Goal: Task Accomplishment & Management: Use online tool/utility

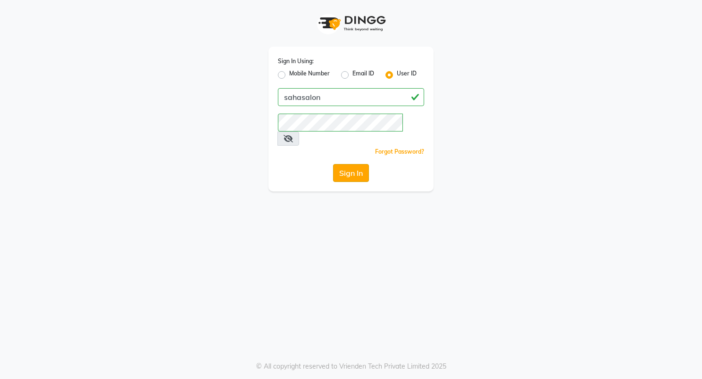
click at [360, 167] on button "Sign In" at bounding box center [351, 173] width 36 height 18
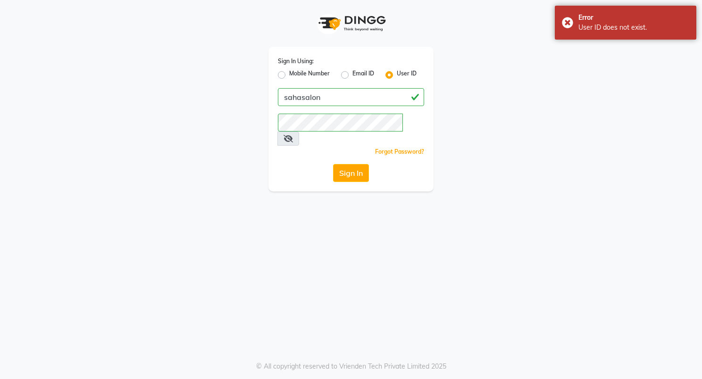
click at [299, 132] on span at bounding box center [288, 139] width 22 height 14
click at [293, 135] on icon at bounding box center [288, 139] width 9 height 8
click at [301, 95] on input "sahasalon" at bounding box center [351, 97] width 146 height 18
click at [342, 164] on button "Sign In" at bounding box center [351, 173] width 36 height 18
click at [349, 164] on button "Sign In" at bounding box center [351, 173] width 36 height 18
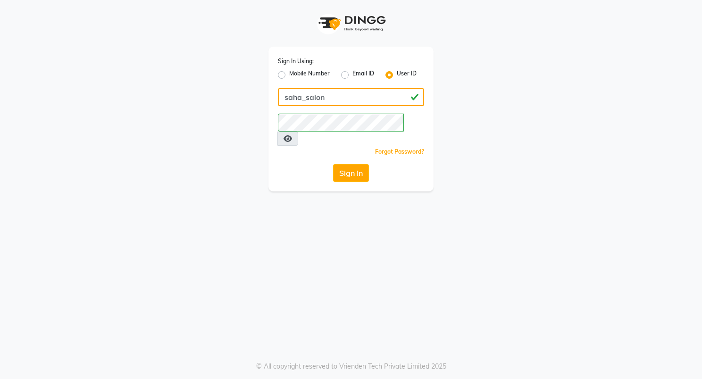
click at [308, 97] on input "saha_salon" at bounding box center [351, 97] width 146 height 18
type input "sahasalon"
drag, startPoint x: 343, startPoint y: 94, endPoint x: 181, endPoint y: 120, distance: 164.3
click at [181, 120] on div "Sign In Using: Mobile Number Email ID User ID sahasalon Remember me Forgot Pass…" at bounding box center [351, 96] width 538 height 192
type input "nycsalon"
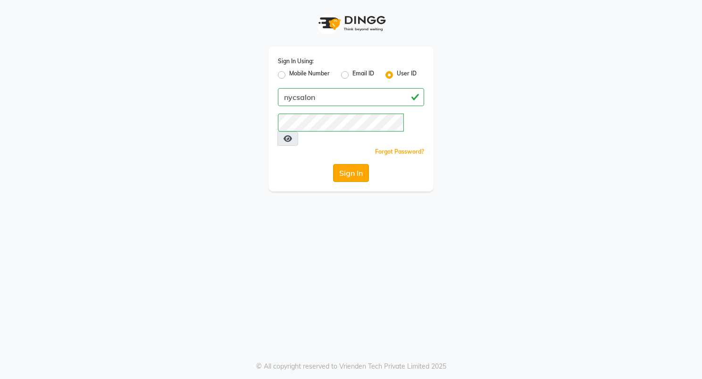
click at [340, 164] on button "Sign In" at bounding box center [351, 173] width 36 height 18
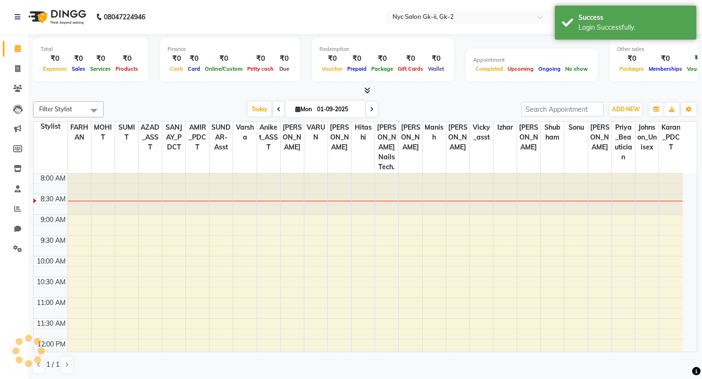
select select "en"
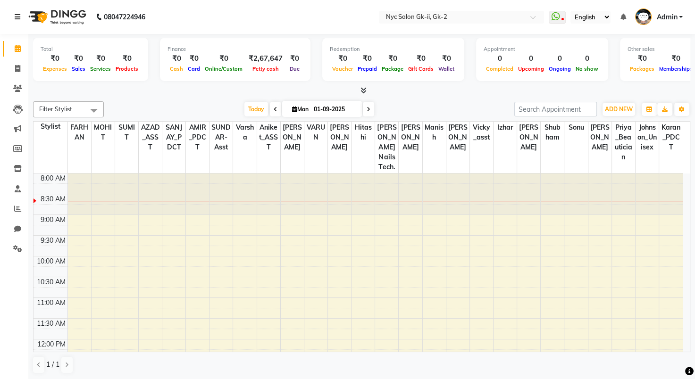
click at [20, 12] on link at bounding box center [19, 17] width 9 height 26
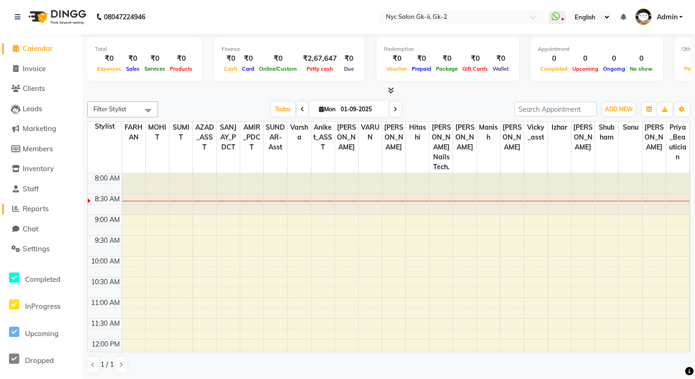
click at [34, 207] on span "Reports" at bounding box center [36, 208] width 26 height 9
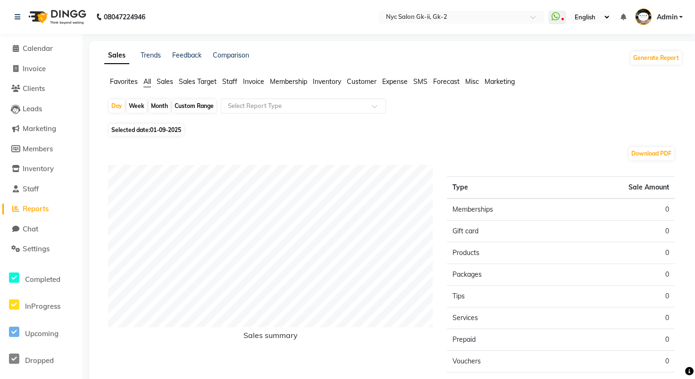
click at [195, 80] on span "Sales Target" at bounding box center [198, 81] width 38 height 8
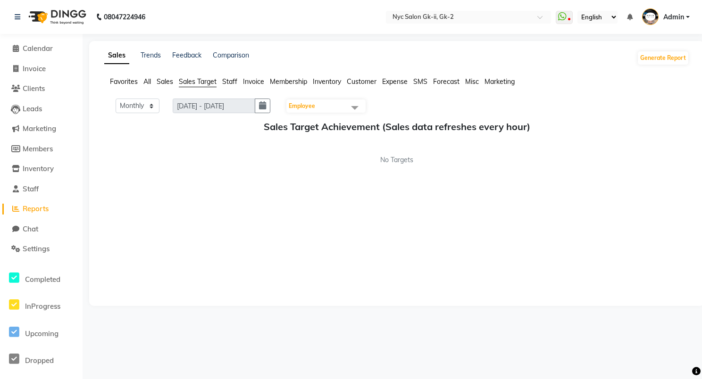
click at [169, 82] on span "Sales" at bounding box center [165, 81] width 17 height 8
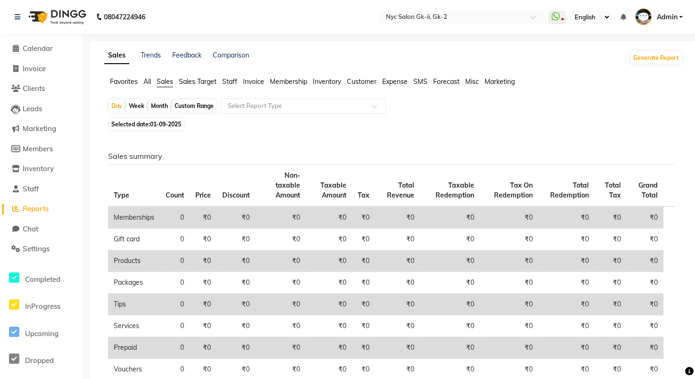
click at [191, 106] on div "Custom Range" at bounding box center [194, 106] width 44 height 13
select select "9"
select select "2025"
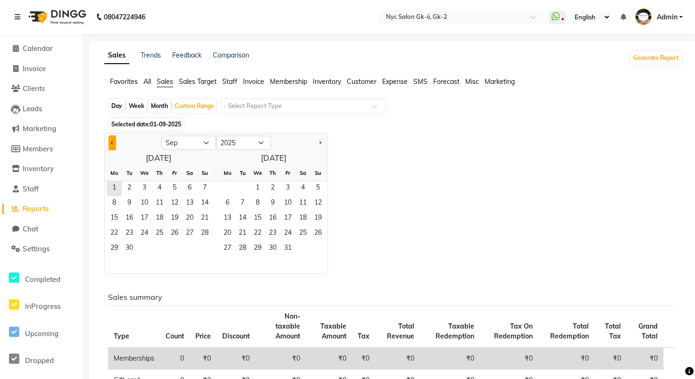
click at [111, 144] on span "Previous month" at bounding box center [112, 142] width 3 height 3
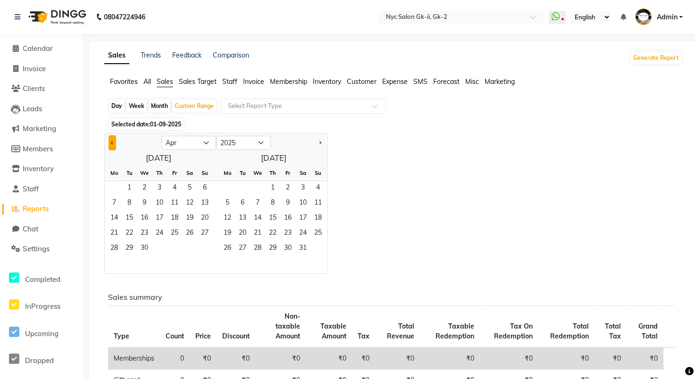
click at [111, 144] on span "Previous month" at bounding box center [112, 142] width 3 height 3
select select "1"
click at [145, 188] on span "1" at bounding box center [144, 188] width 15 height 15
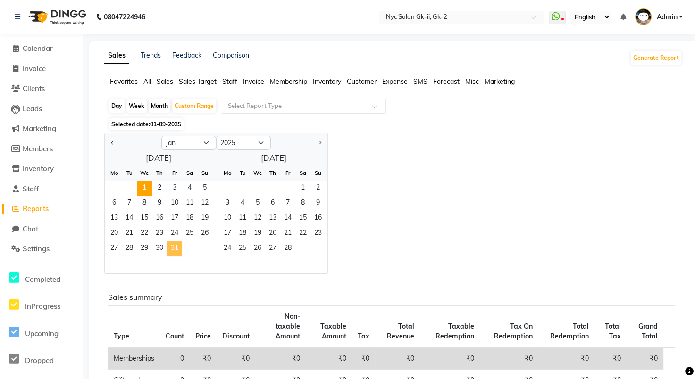
click at [173, 254] on span "31" at bounding box center [174, 249] width 15 height 15
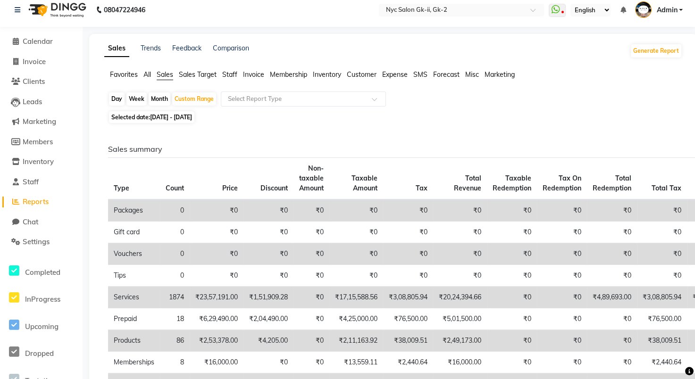
scroll to position [30, 0]
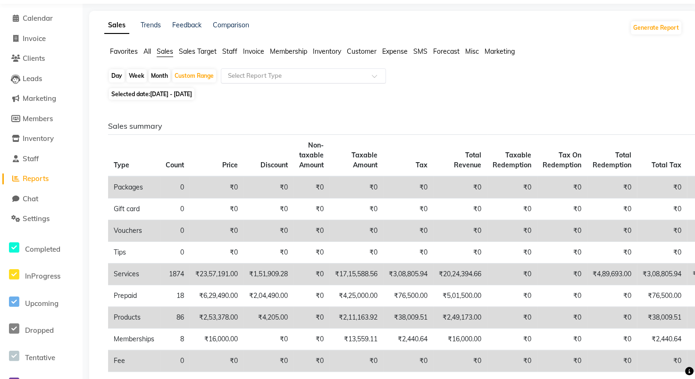
click at [262, 74] on input "text" at bounding box center [294, 75] width 136 height 9
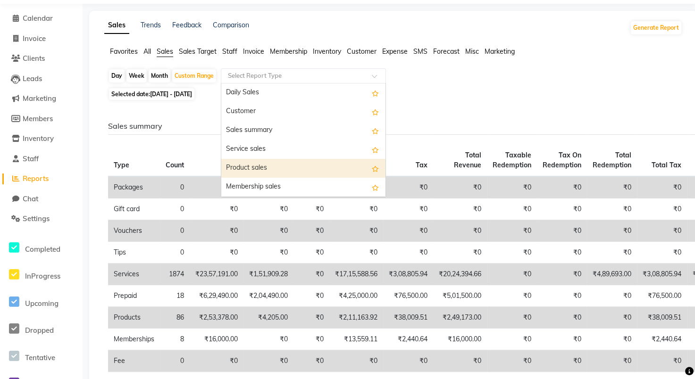
click at [292, 168] on div "Product sales" at bounding box center [303, 168] width 164 height 19
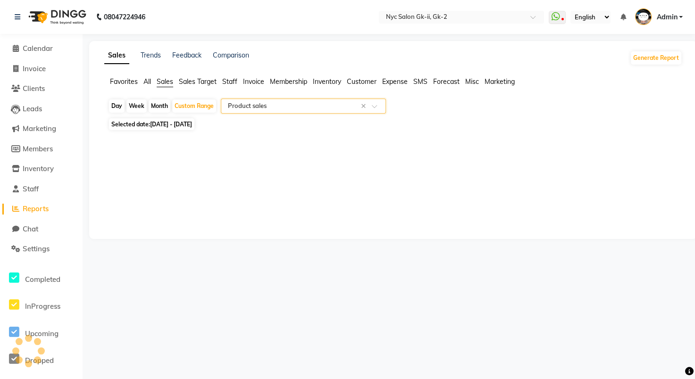
select select "full_report"
select select "csv"
click at [326, 106] on input "text" at bounding box center [294, 105] width 136 height 9
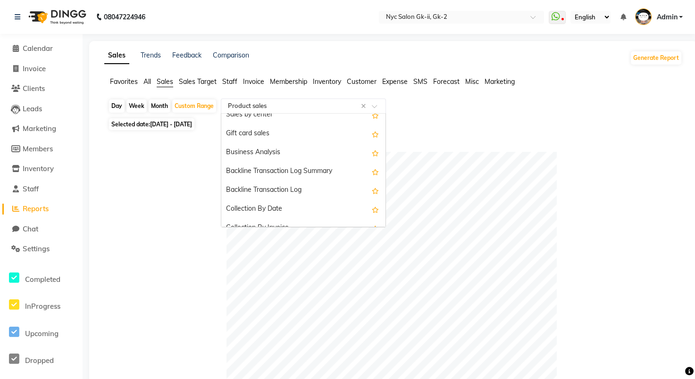
scroll to position [226, 0]
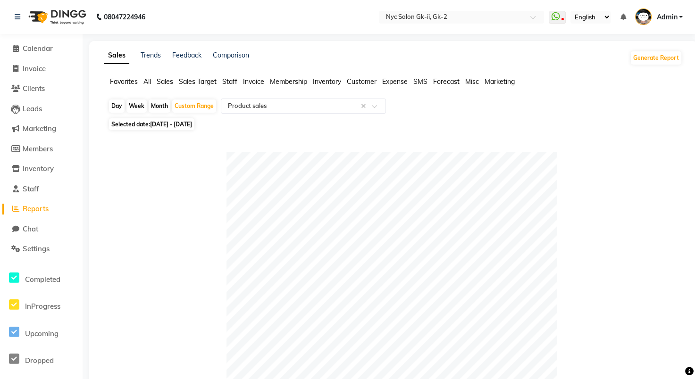
click at [261, 81] on span "Invoice" at bounding box center [253, 81] width 21 height 8
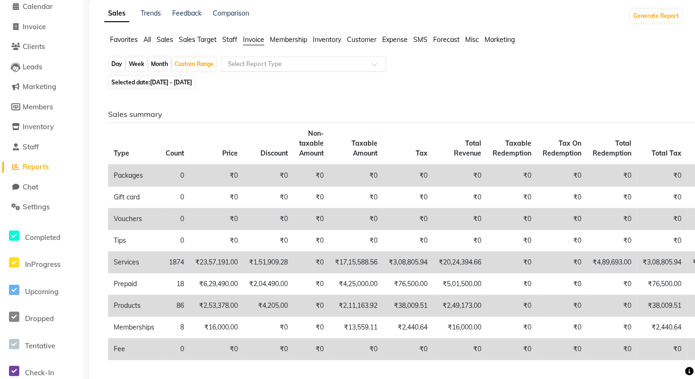
scroll to position [42, 0]
click at [311, 65] on input "text" at bounding box center [294, 64] width 136 height 9
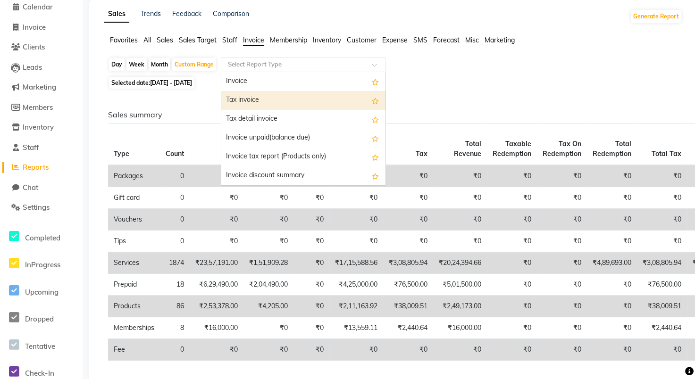
click at [288, 92] on div "Tax invoice" at bounding box center [303, 100] width 164 height 19
select select "full_report"
select select "csv"
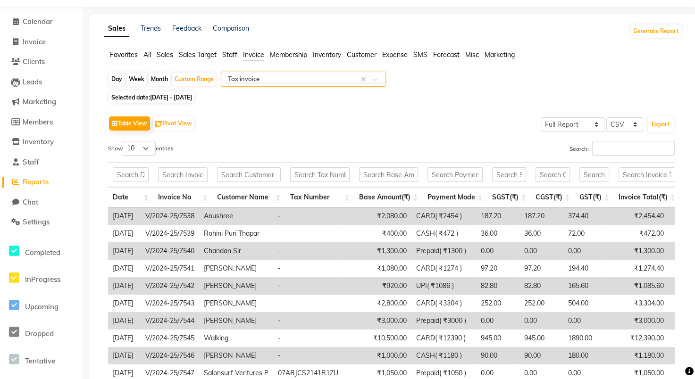
scroll to position [26, 0]
click at [308, 80] on input "text" at bounding box center [294, 79] width 136 height 9
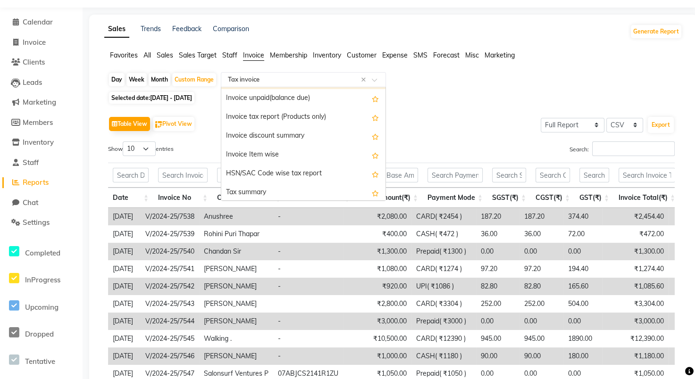
scroll to position [57, 0]
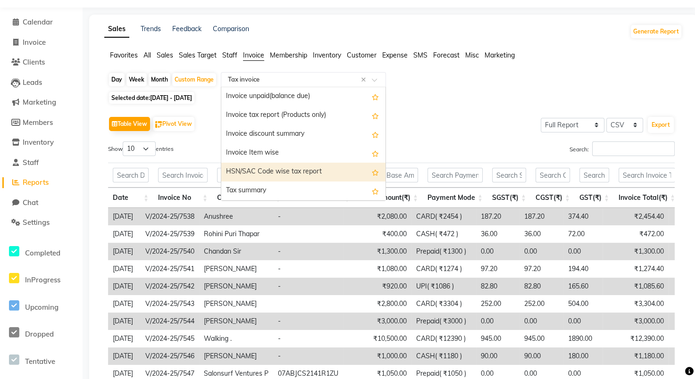
click at [288, 176] on div "HSN/SAC Code wise tax report" at bounding box center [303, 172] width 164 height 19
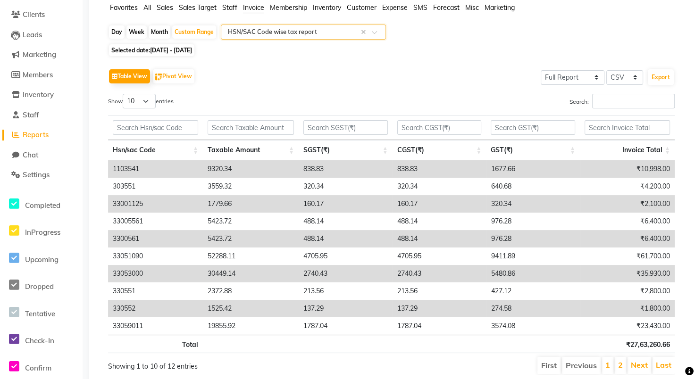
scroll to position [107, 0]
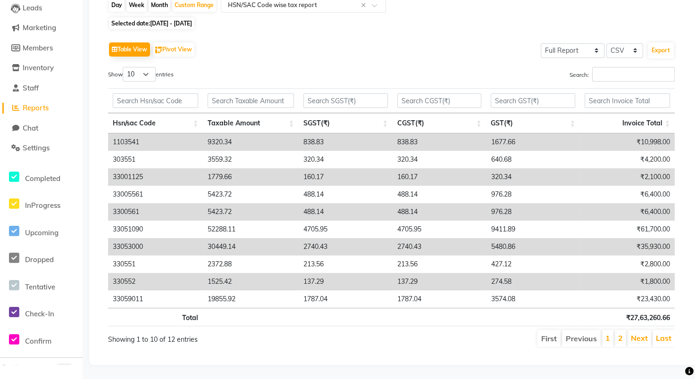
click at [613, 331] on li "1" at bounding box center [607, 338] width 11 height 17
click at [624, 333] on li "2" at bounding box center [620, 338] width 11 height 17
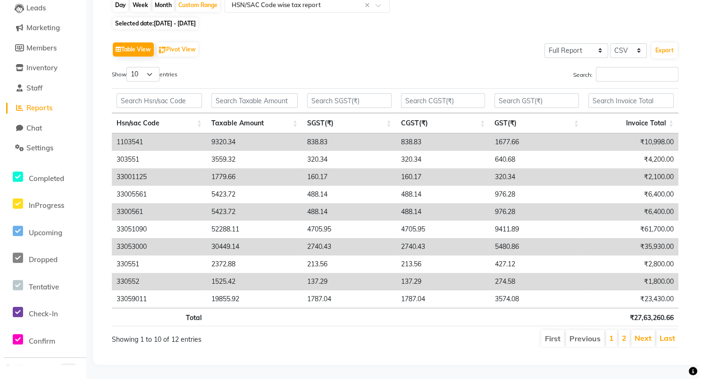
scroll to position [0, 0]
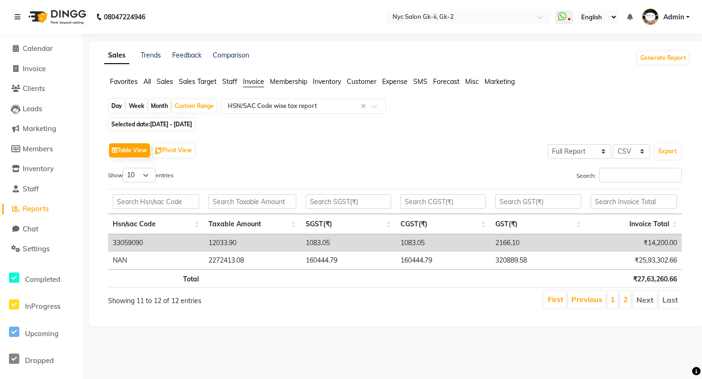
click at [645, 301] on li "Next" at bounding box center [645, 300] width 25 height 17
click at [664, 302] on li "Last" at bounding box center [670, 300] width 23 height 17
click at [666, 152] on button "Export" at bounding box center [668, 151] width 26 height 16
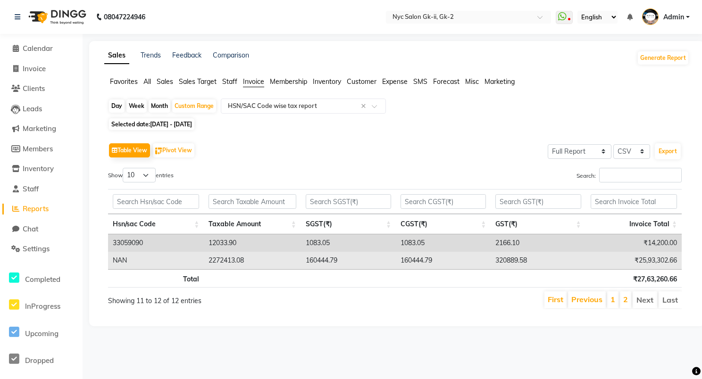
click at [480, 265] on td "160444.79" at bounding box center [443, 260] width 95 height 17
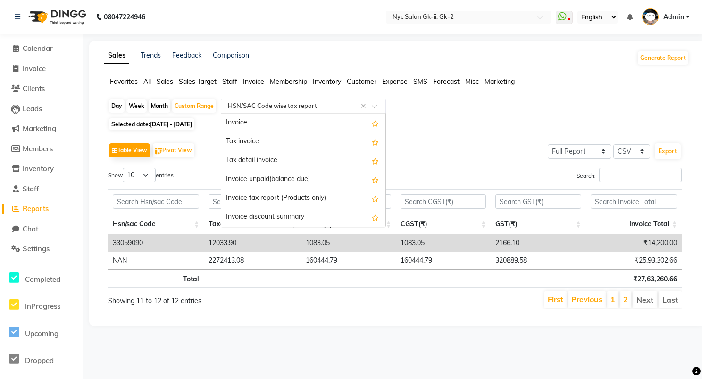
click at [263, 108] on input "text" at bounding box center [294, 105] width 136 height 9
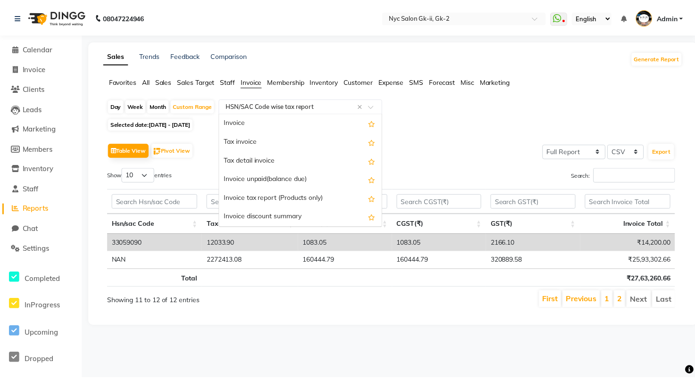
scroll to position [132, 0]
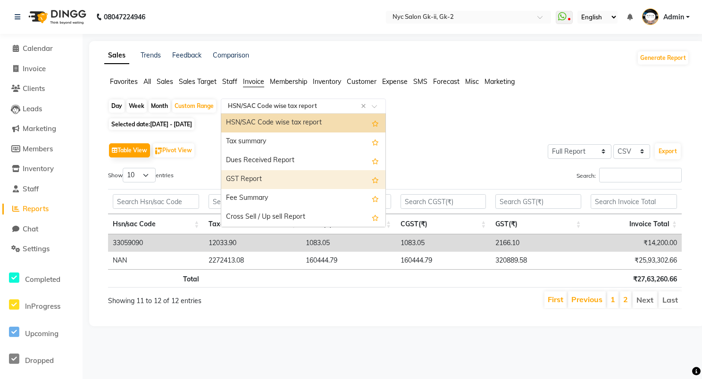
click at [298, 184] on div "GST Report" at bounding box center [303, 179] width 164 height 19
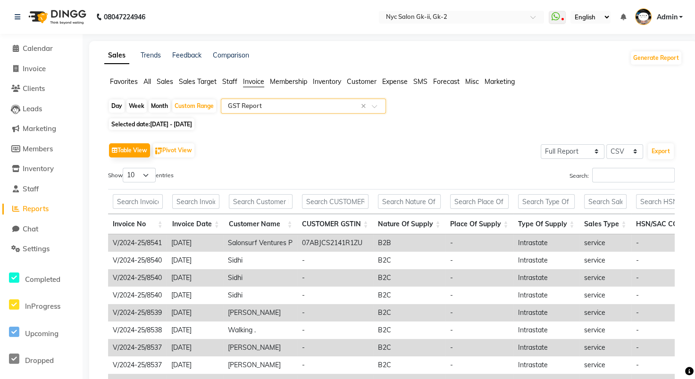
drag, startPoint x: 697, startPoint y: 258, endPoint x: 539, endPoint y: 307, distance: 165.4
drag, startPoint x: 539, startPoint y: 307, endPoint x: 544, endPoint y: 92, distance: 214.7
click at [544, 92] on div "Favorites All Sales Sales Target Staff Invoice Membership Inventory Customer Ex…" at bounding box center [393, 86] width 592 height 18
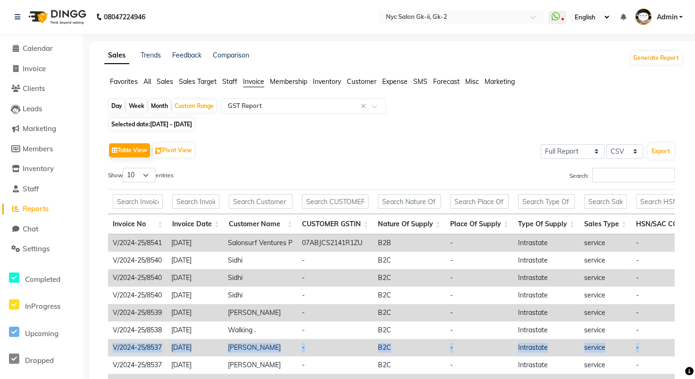
drag, startPoint x: 699, startPoint y: 227, endPoint x: 686, endPoint y: 339, distance: 112.2
click at [686, 339] on app-reports "Favorites All Sales Sales Target Staff Invoice Membership Inventory Customer Ex…" at bounding box center [393, 267] width 589 height 380
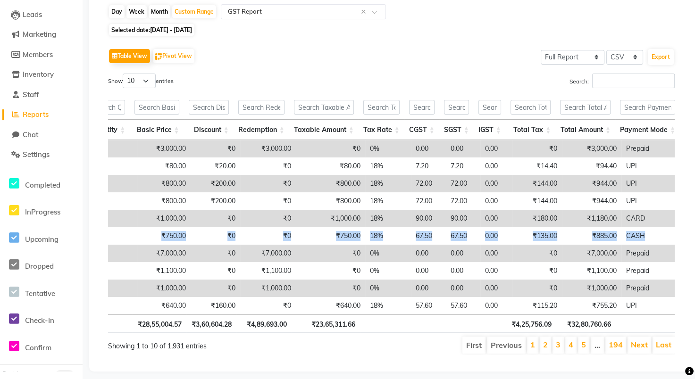
scroll to position [0, 917]
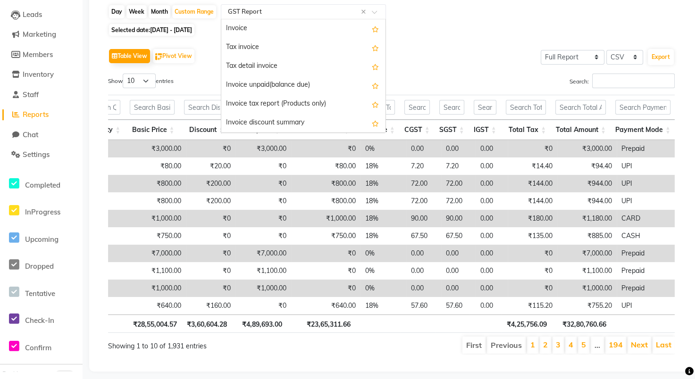
click at [248, 15] on input "text" at bounding box center [294, 11] width 136 height 9
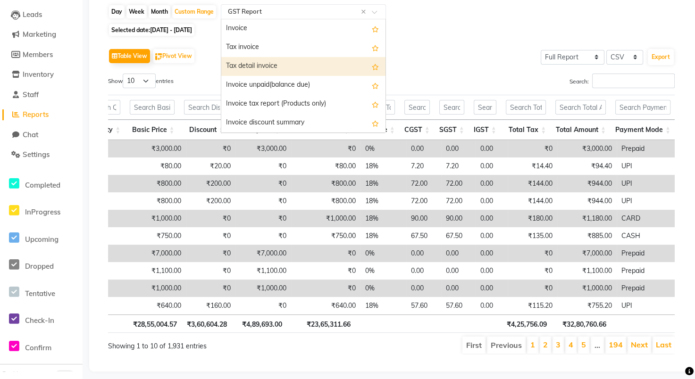
scroll to position [0, 0]
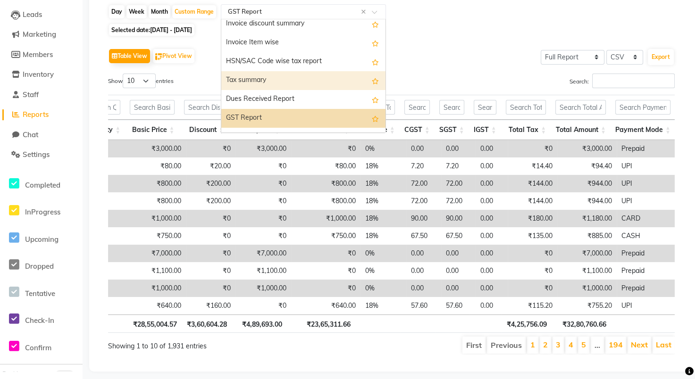
click at [289, 75] on div "Tax summary" at bounding box center [303, 80] width 164 height 19
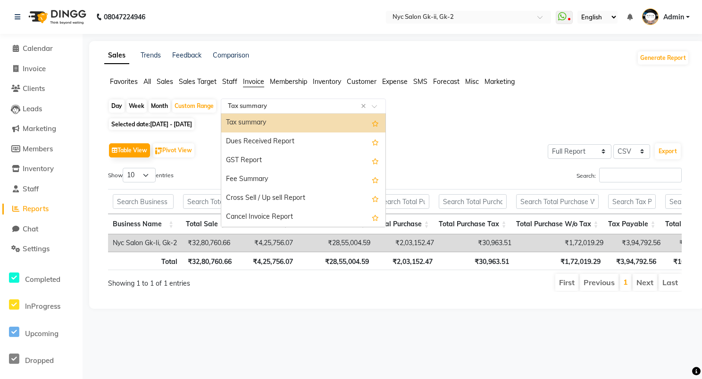
drag, startPoint x: 305, startPoint y: 102, endPoint x: 269, endPoint y: 160, distance: 68.2
click at [269, 160] on div "GST Report" at bounding box center [303, 160] width 164 height 19
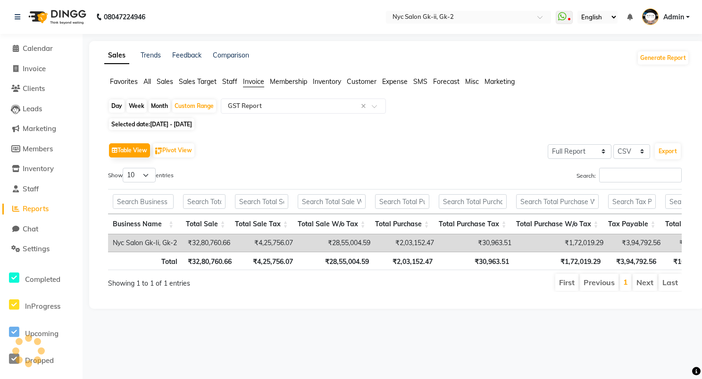
click at [269, 159] on div "Table View Pivot View Select Full Report Filtered Report Select CSV PDF Export" at bounding box center [395, 151] width 574 height 20
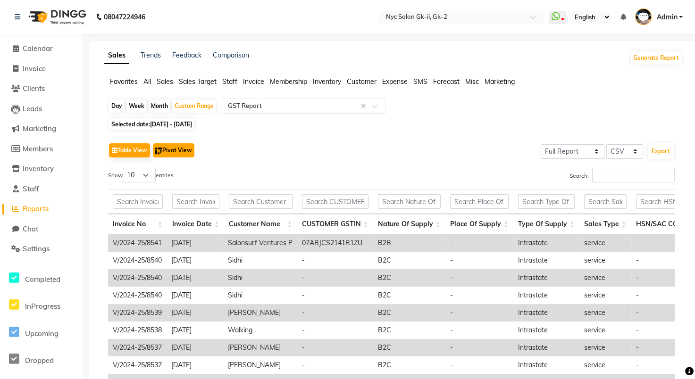
click at [176, 152] on button "Pivot View" at bounding box center [174, 150] width 42 height 14
select select "full_report"
select select "csv"
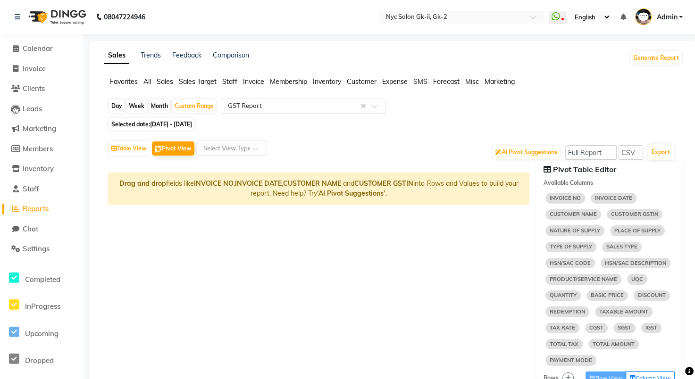
click at [275, 107] on input "text" at bounding box center [294, 105] width 136 height 9
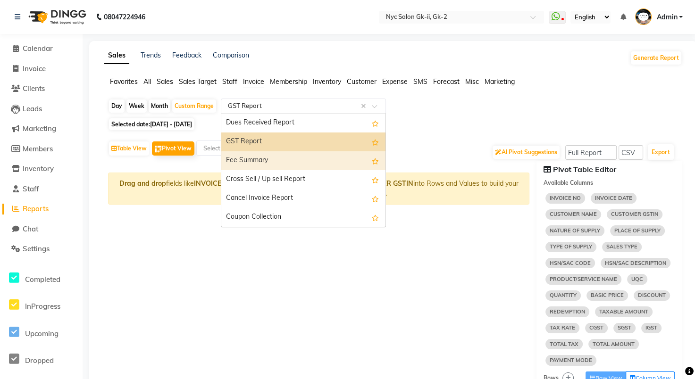
click at [266, 155] on div "Fee Summary" at bounding box center [303, 160] width 164 height 19
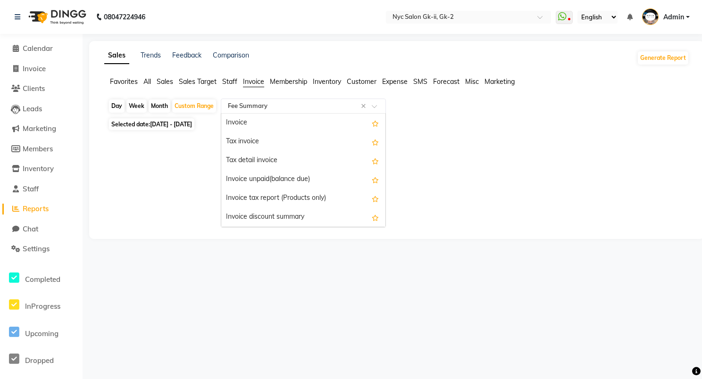
click at [313, 103] on input "text" at bounding box center [294, 105] width 136 height 9
click at [257, 125] on div "Invoice" at bounding box center [303, 123] width 164 height 19
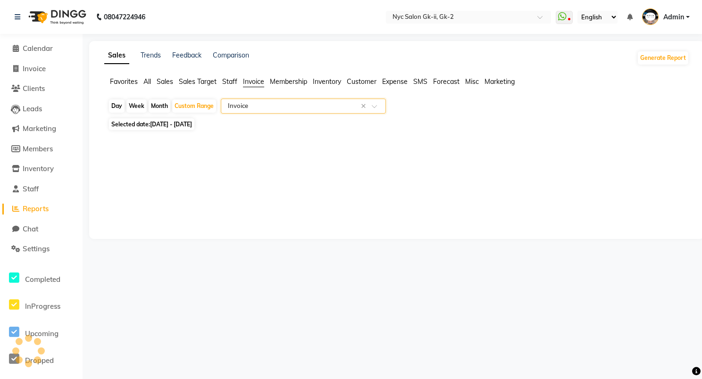
select select "full_report"
select select "csv"
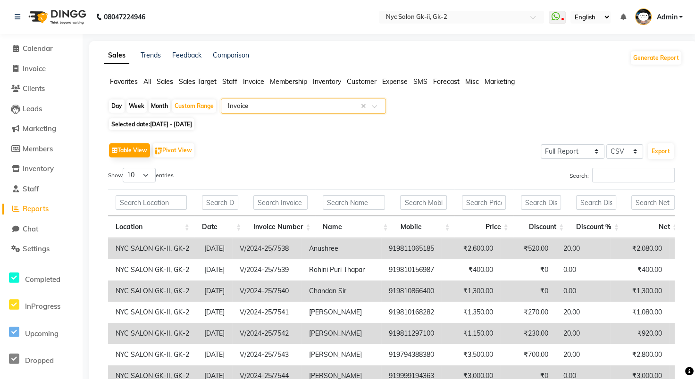
click at [325, 108] on input "text" at bounding box center [294, 105] width 136 height 9
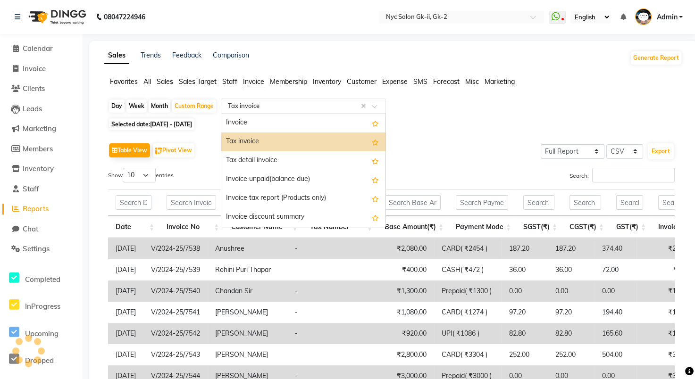
click at [325, 108] on input "text" at bounding box center [294, 105] width 136 height 9
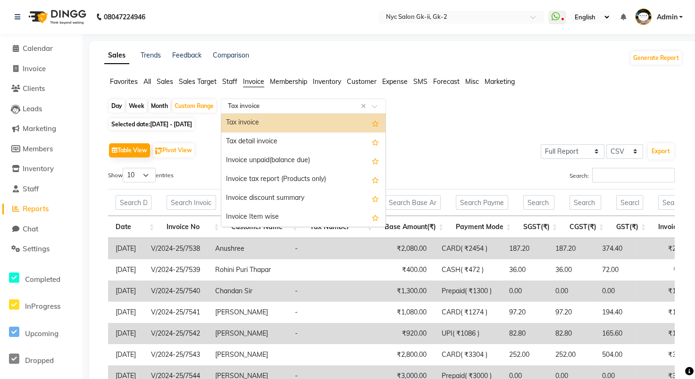
scroll to position [38, 0]
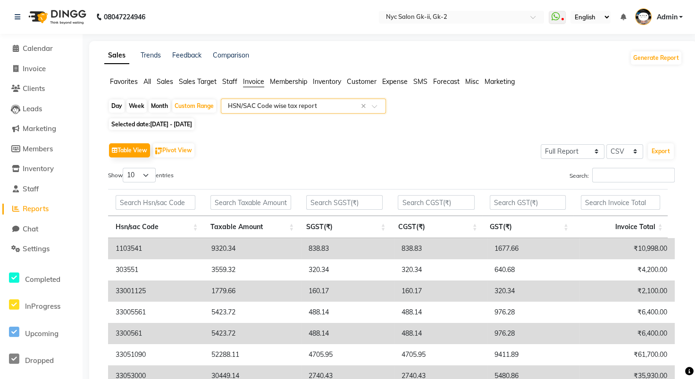
click at [454, 142] on div "Table View Pivot View Select Full Report Filtered Report Select CSV PDF Export" at bounding box center [391, 151] width 567 height 20
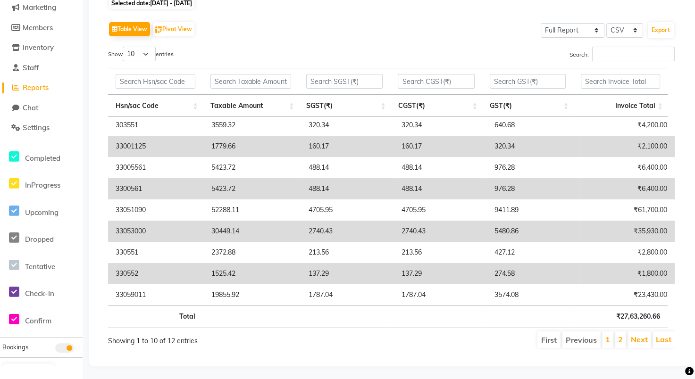
scroll to position [0, 7]
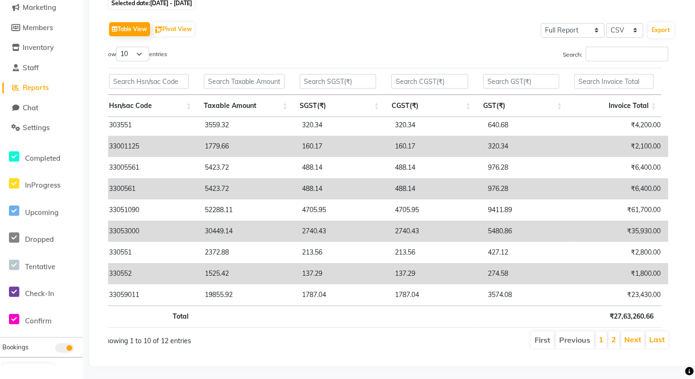
click at [609, 340] on li "2" at bounding box center [613, 340] width 11 height 17
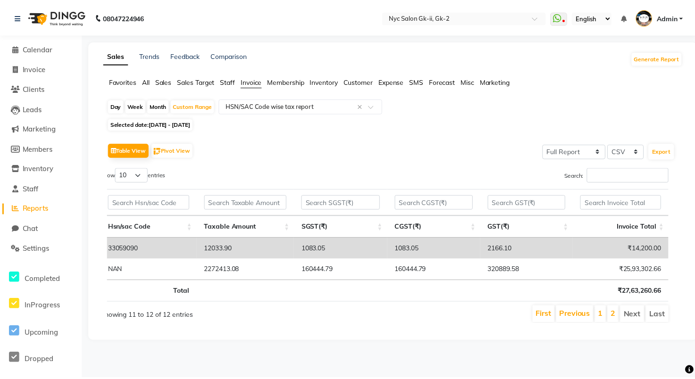
scroll to position [0, 0]
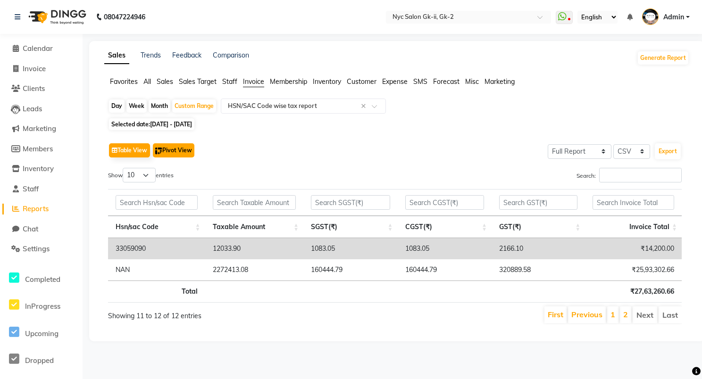
click at [183, 152] on button "Pivot View" at bounding box center [174, 150] width 42 height 14
select select "full_report"
select select "csv"
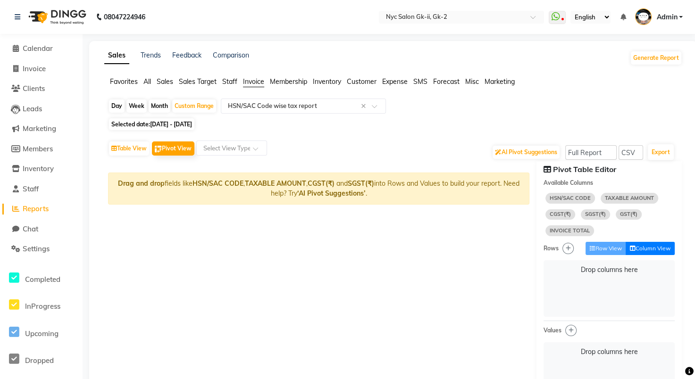
click at [644, 247] on button "Column View" at bounding box center [650, 248] width 49 height 13
drag, startPoint x: 644, startPoint y: 247, endPoint x: 153, endPoint y: 79, distance: 519.2
click at [153, 79] on ul "Favorites All Sales Sales Target Staff Invoice Membership Inventory Customer Ex…" at bounding box center [393, 82] width 578 height 10
click at [207, 78] on span "Sales Target" at bounding box center [198, 81] width 38 height 8
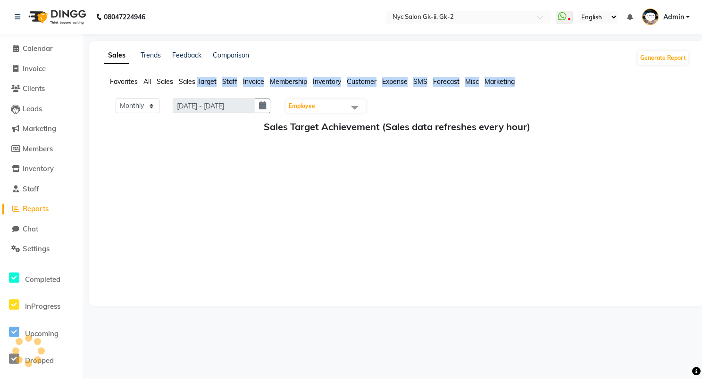
click at [207, 78] on span "Sales Target" at bounding box center [198, 81] width 38 height 8
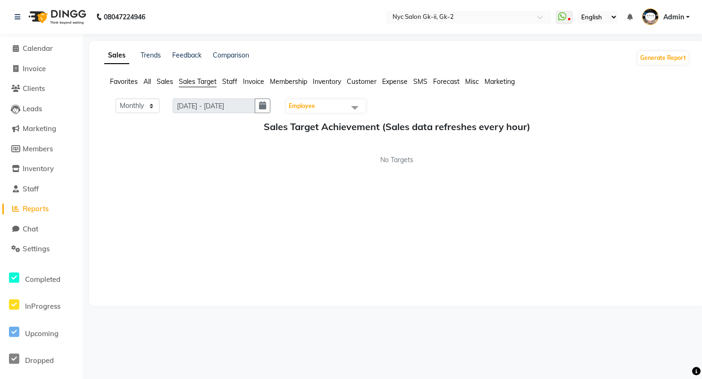
drag, startPoint x: 207, startPoint y: 78, endPoint x: 160, endPoint y: 84, distance: 46.6
click at [160, 84] on span "Sales" at bounding box center [165, 81] width 17 height 8
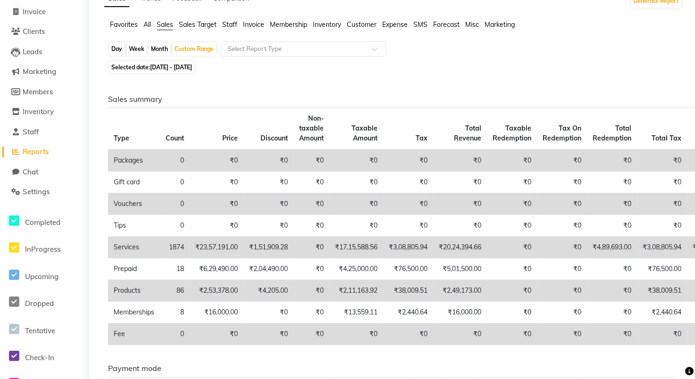
scroll to position [54, 0]
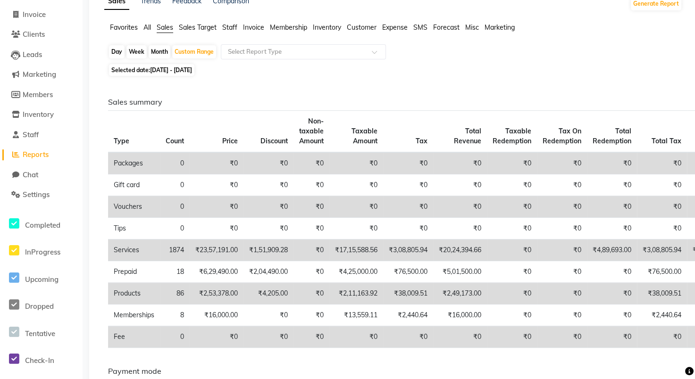
click at [327, 28] on span "Inventory" at bounding box center [327, 27] width 28 height 8
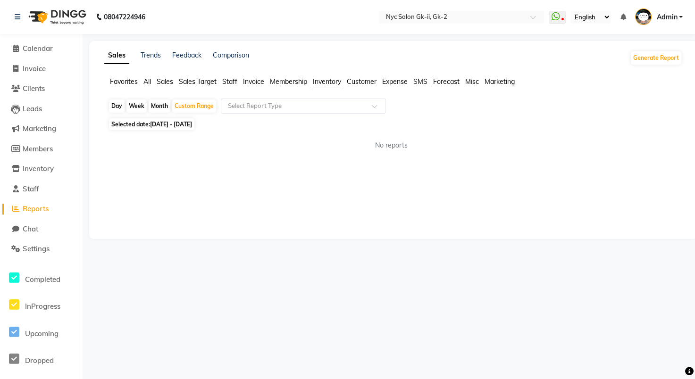
scroll to position [0, 0]
click at [368, 81] on span "Customer" at bounding box center [362, 81] width 30 height 8
click at [285, 85] on span "Membership" at bounding box center [288, 81] width 37 height 8
click at [251, 84] on span "Invoice" at bounding box center [253, 81] width 21 height 8
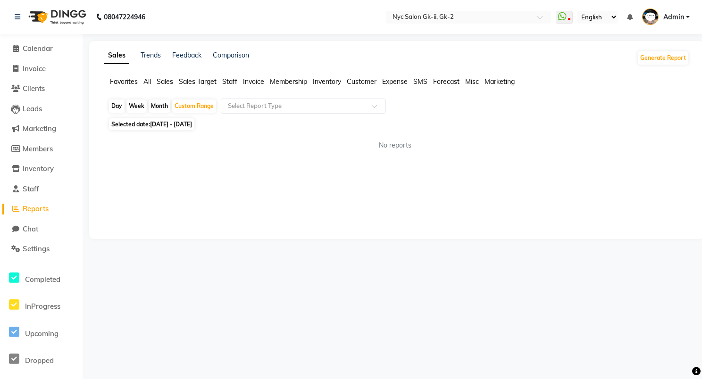
click at [233, 84] on span "Staff" at bounding box center [229, 81] width 15 height 8
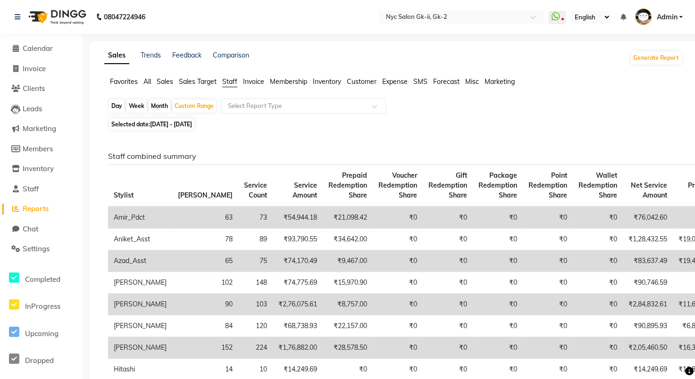
click at [204, 81] on span "Sales Target" at bounding box center [198, 81] width 38 height 8
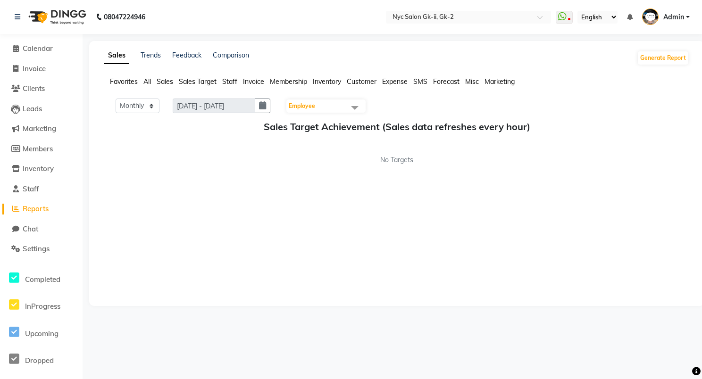
click at [167, 83] on span "Sales" at bounding box center [165, 81] width 17 height 8
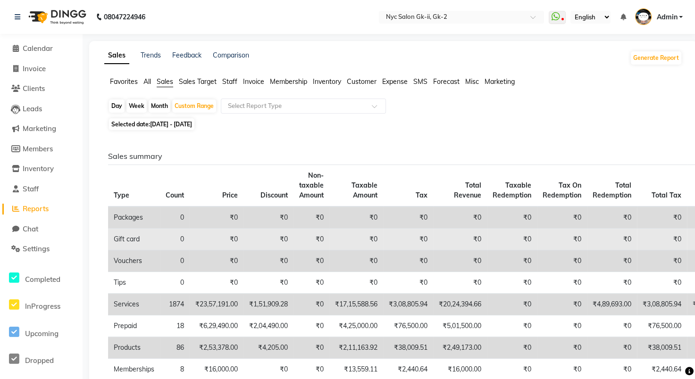
scroll to position [71, 0]
